Goal: Task Accomplishment & Management: Use online tool/utility

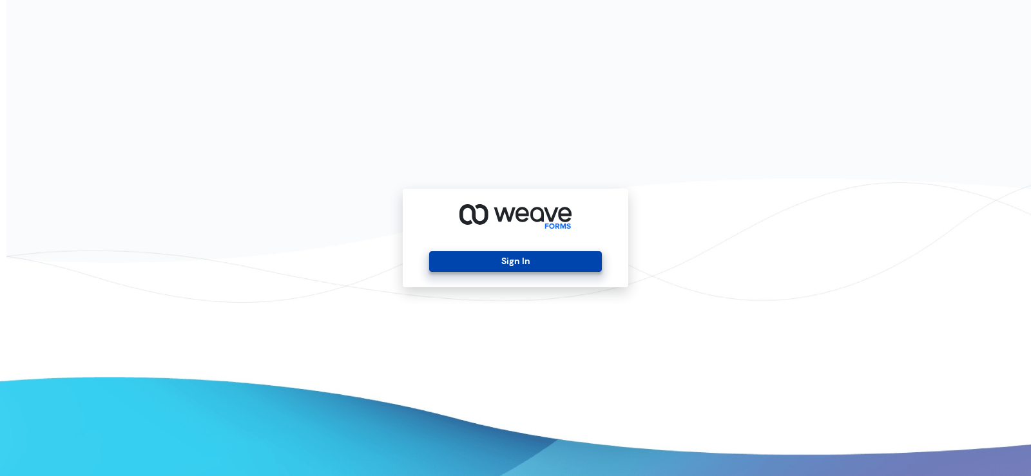
click at [548, 254] on button "Sign In" at bounding box center [515, 261] width 172 height 21
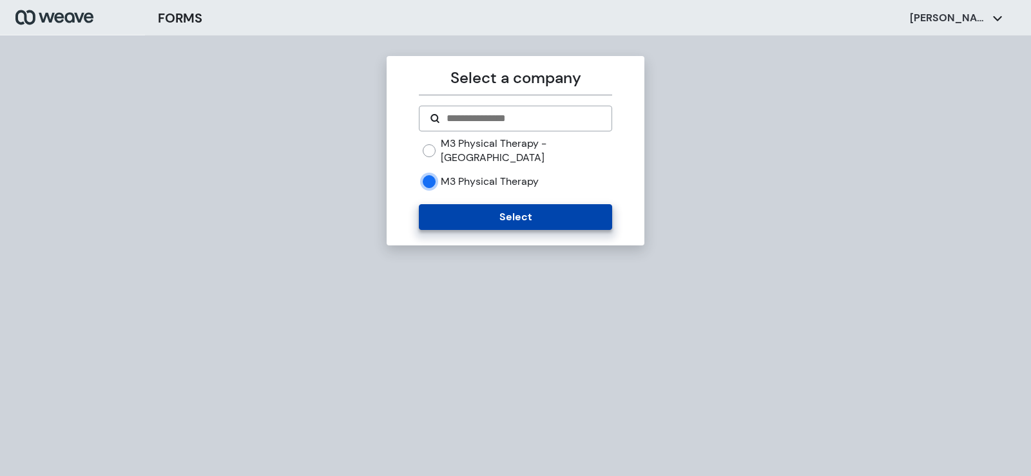
click at [501, 207] on button "Select" at bounding box center [515, 217] width 193 height 26
